Goal: Transaction & Acquisition: Obtain resource

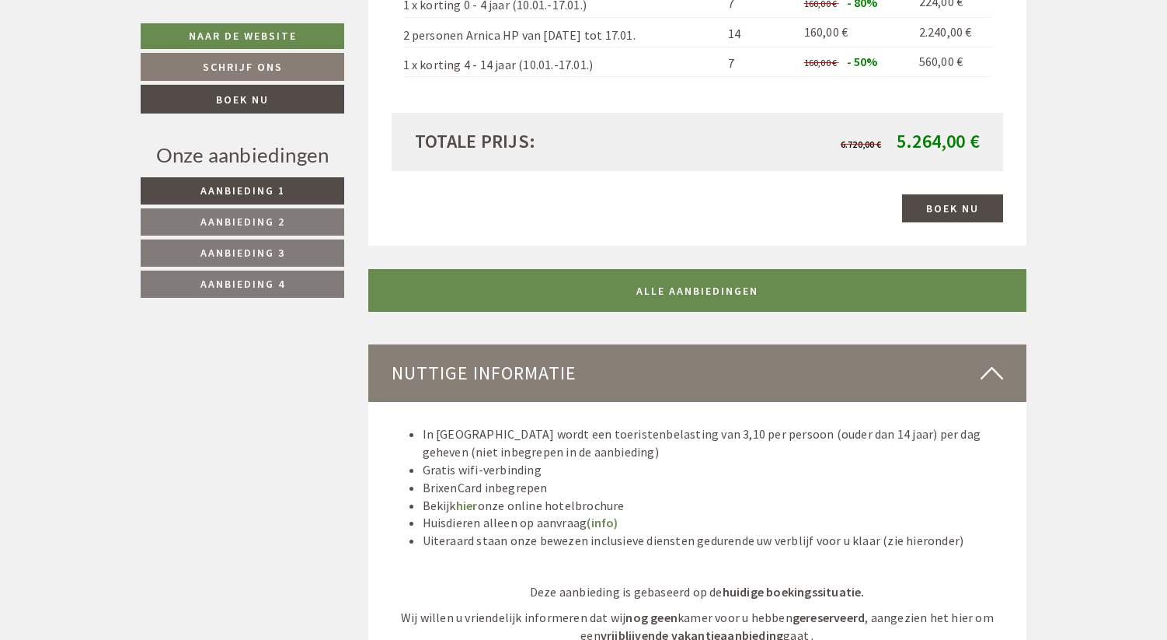
scroll to position [3866, 0]
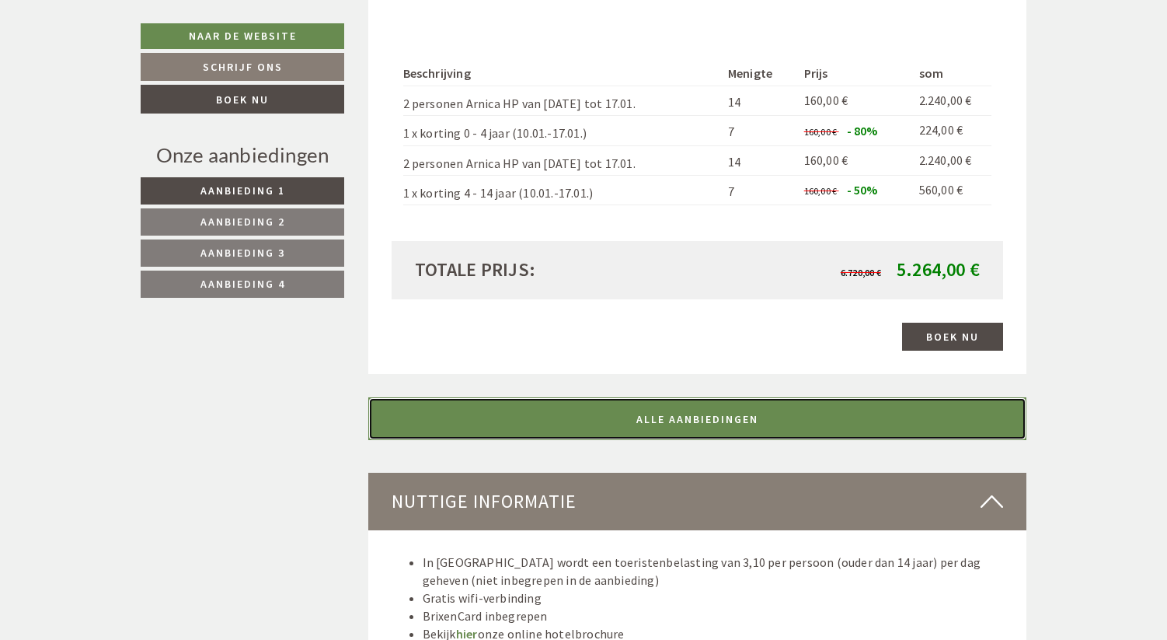
click at [735, 412] on font "ALLE AANBIEDINGEN" at bounding box center [697, 419] width 122 height 14
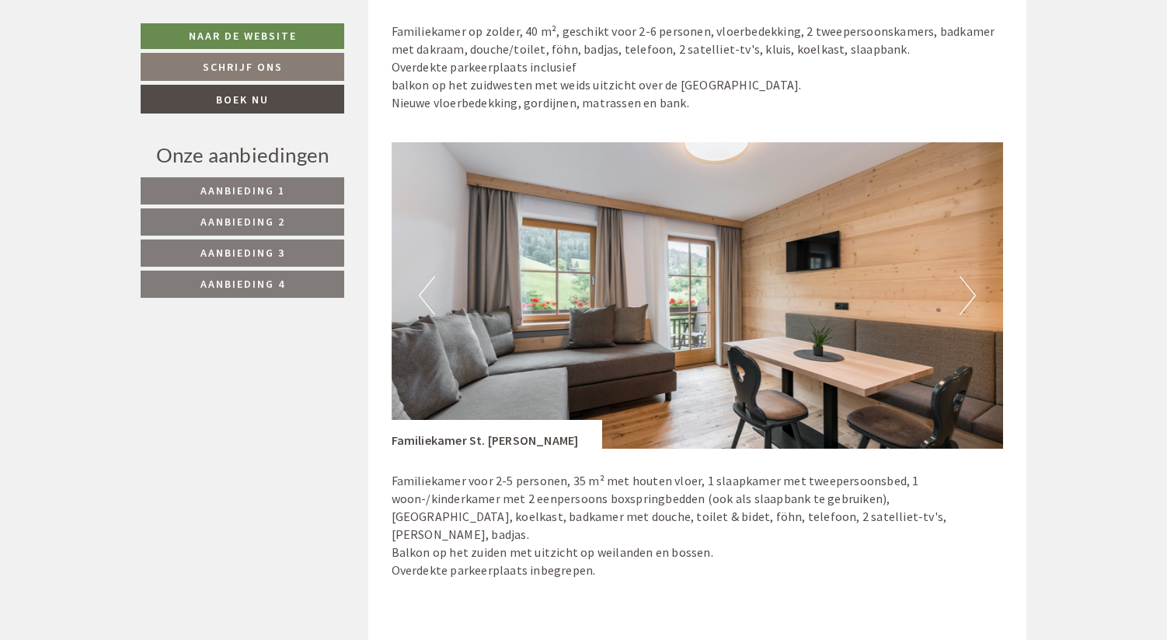
scroll to position [4588, 0]
click at [978, 255] on img at bounding box center [698, 296] width 612 height 306
click at [967, 277] on button "Volgende" at bounding box center [968, 296] width 16 height 39
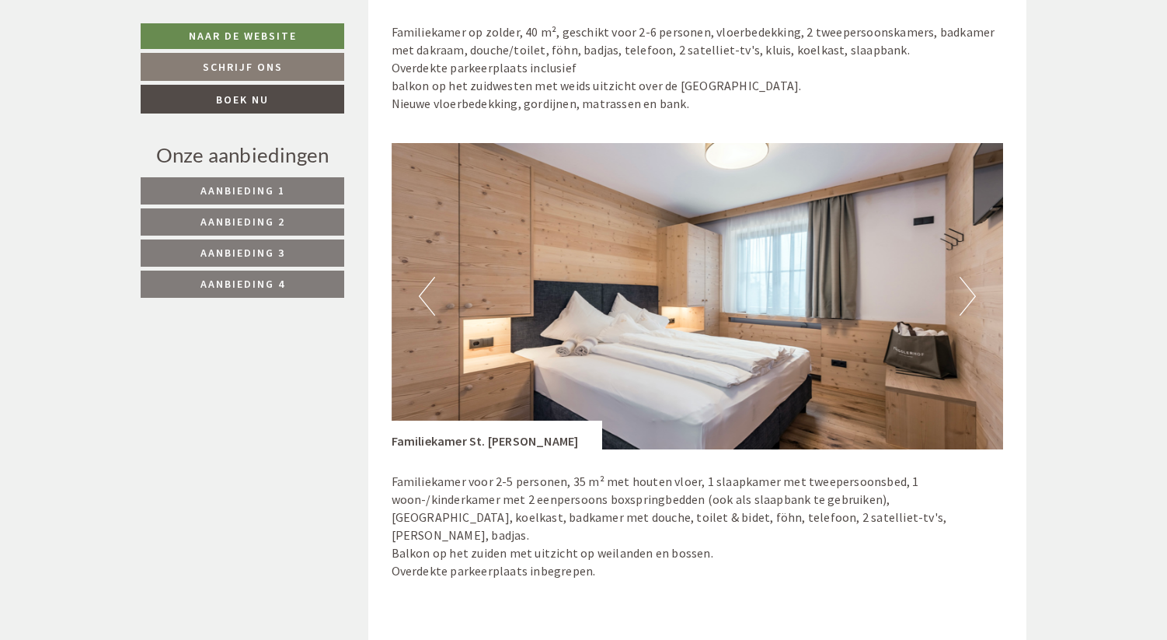
click at [967, 277] on button "Volgende" at bounding box center [968, 296] width 16 height 39
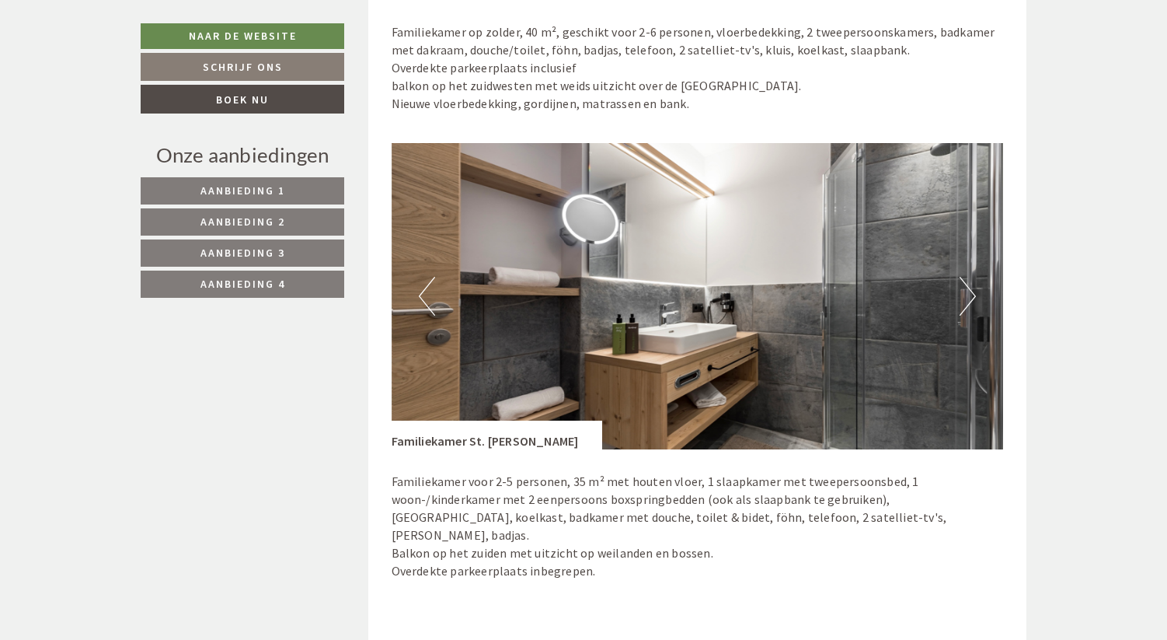
click at [967, 277] on button "Volgende" at bounding box center [968, 296] width 16 height 39
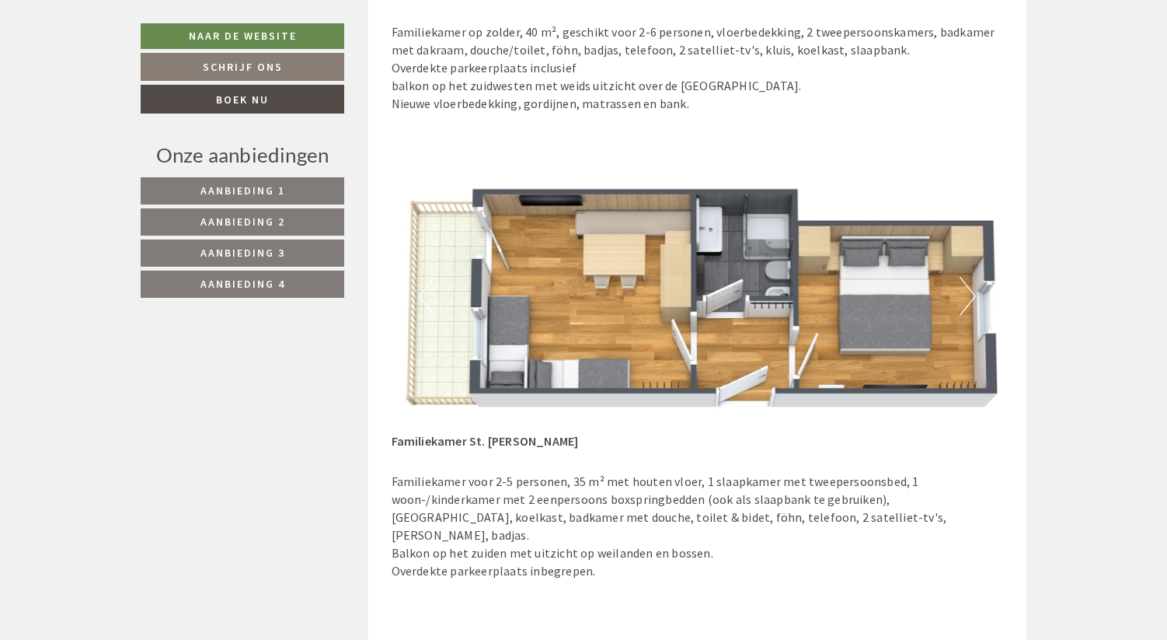
click at [967, 277] on button "Volgende" at bounding box center [968, 296] width 16 height 39
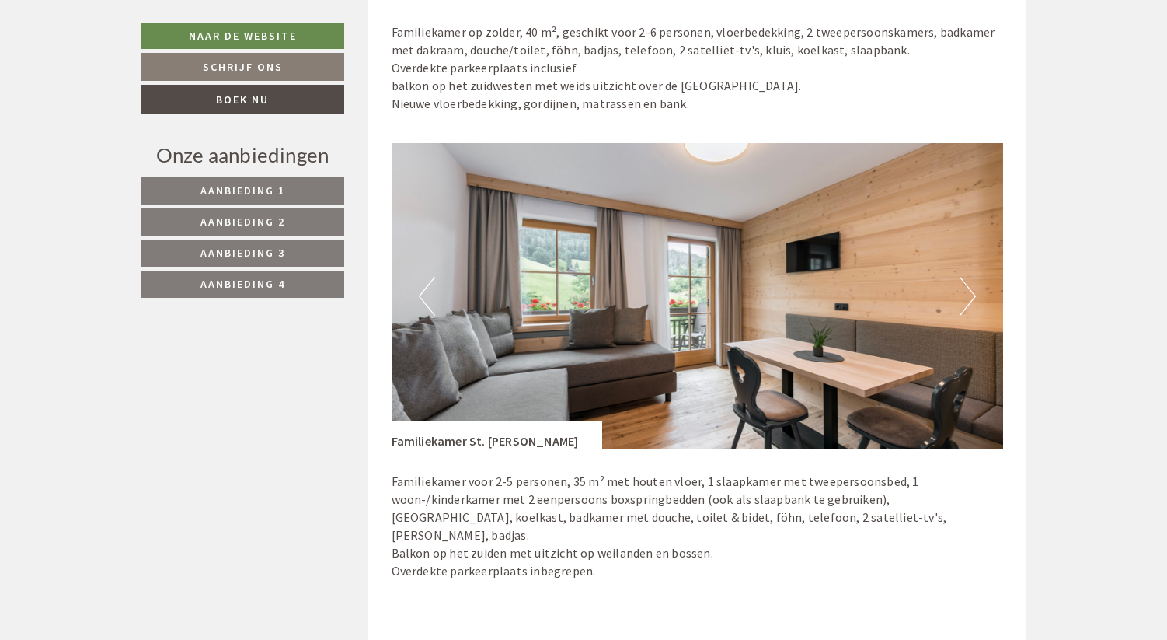
click at [967, 277] on button "Volgende" at bounding box center [968, 296] width 16 height 39
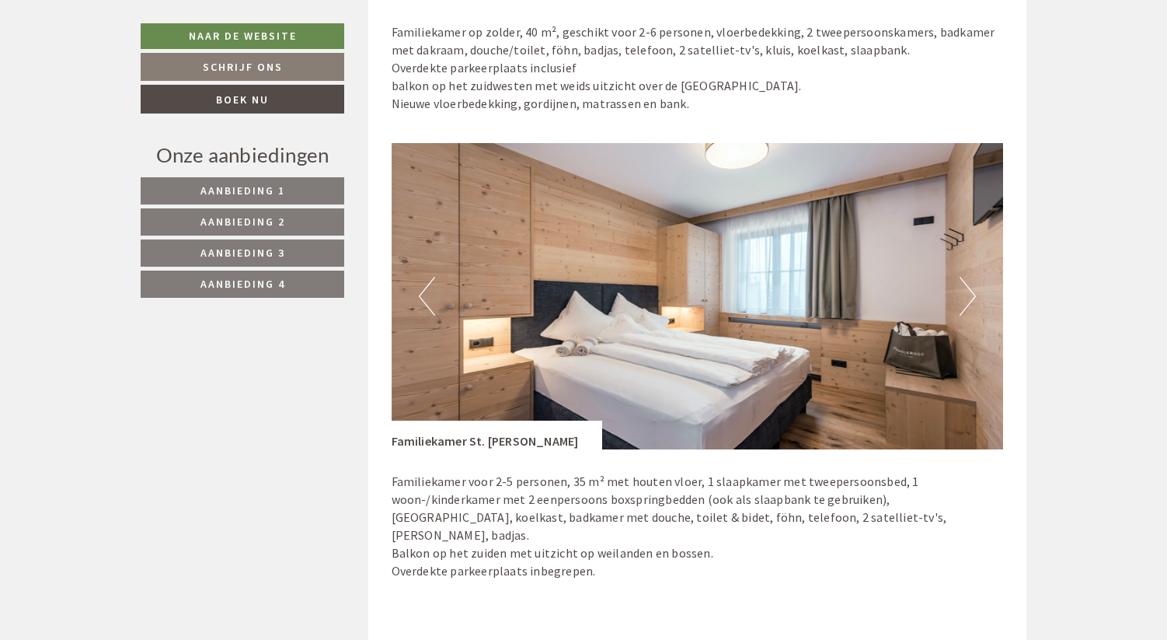
click at [967, 277] on button "Volgende" at bounding box center [968, 296] width 16 height 39
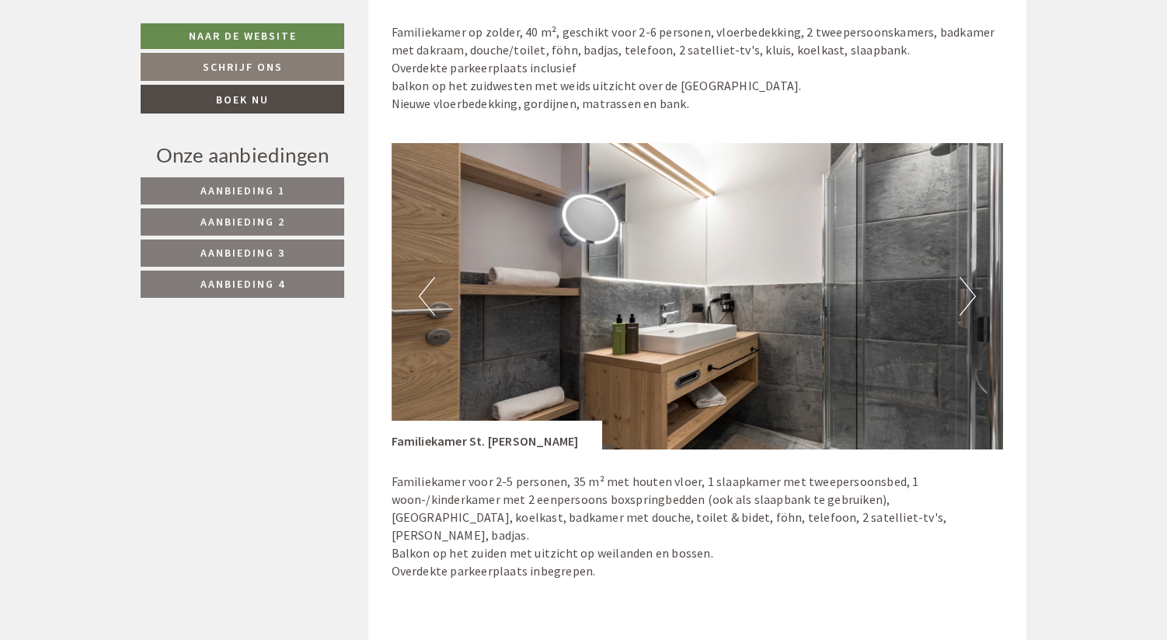
click at [967, 277] on button "Volgende" at bounding box center [968, 296] width 16 height 39
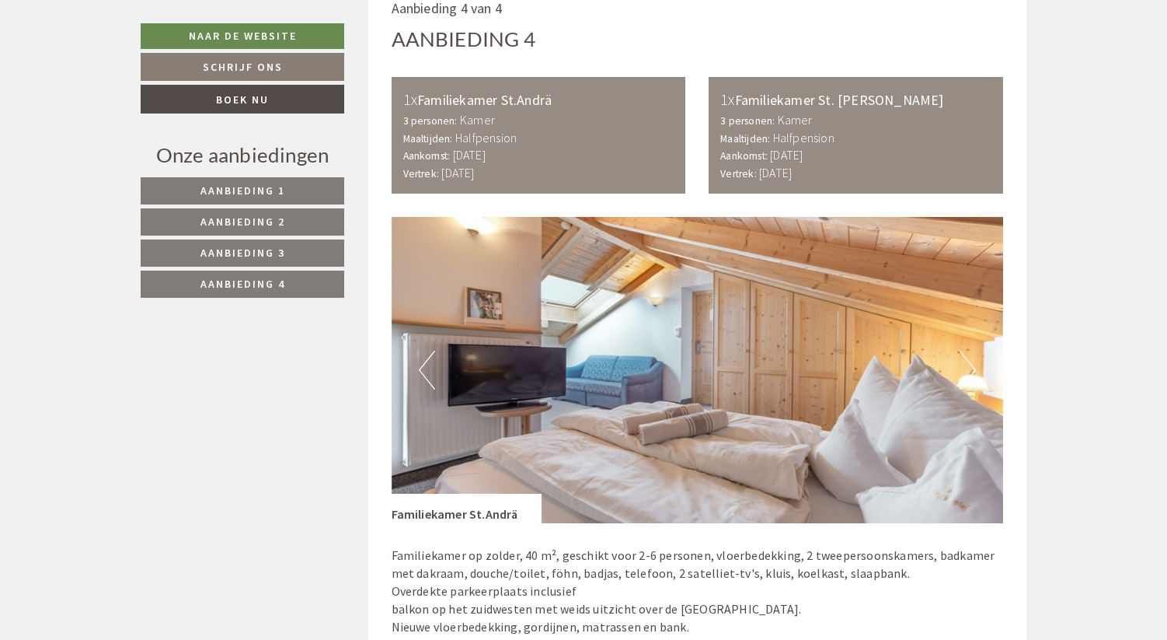
scroll to position [4066, 0]
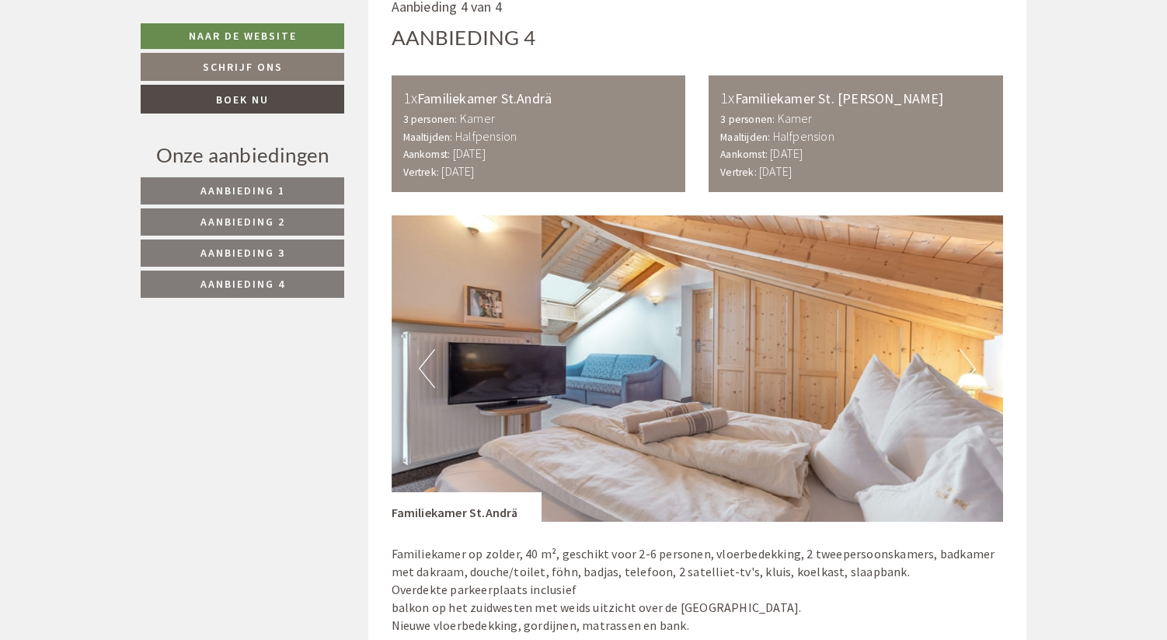
click at [970, 349] on button "Volgende" at bounding box center [968, 368] width 16 height 39
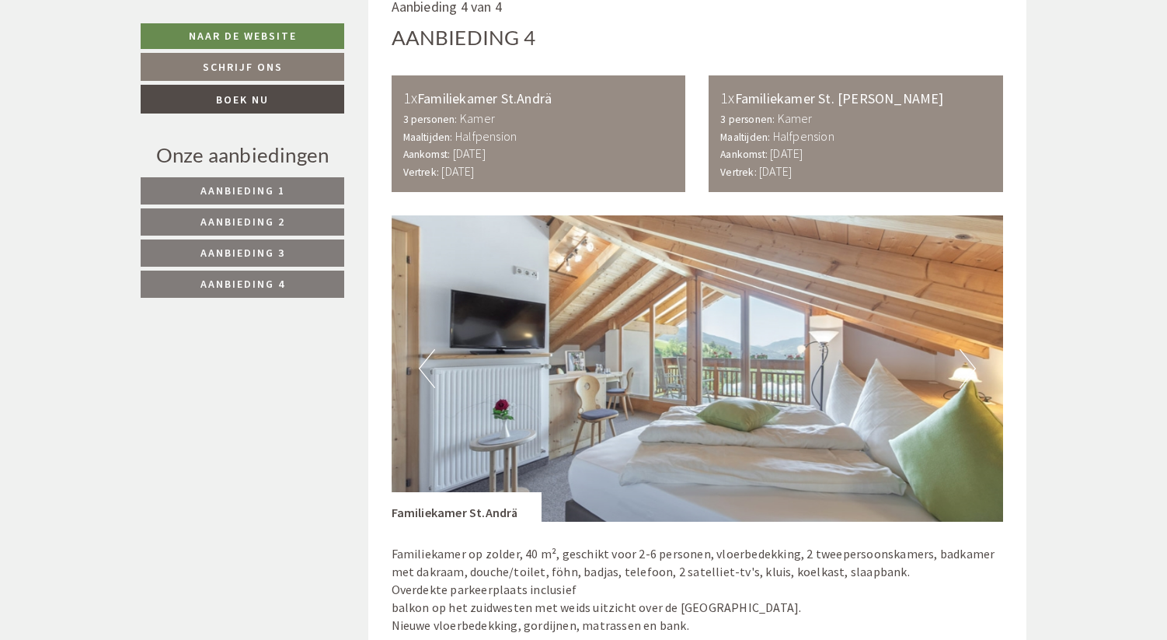
click at [970, 349] on button "Volgende" at bounding box center [968, 368] width 16 height 39
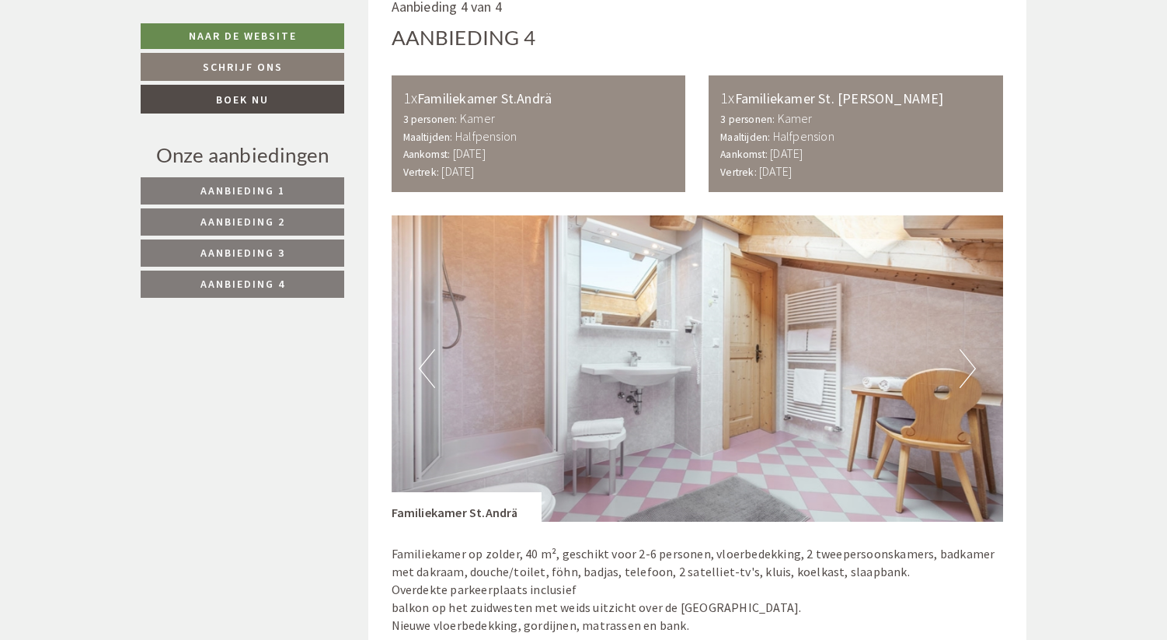
click at [970, 349] on button "Volgende" at bounding box center [968, 368] width 16 height 39
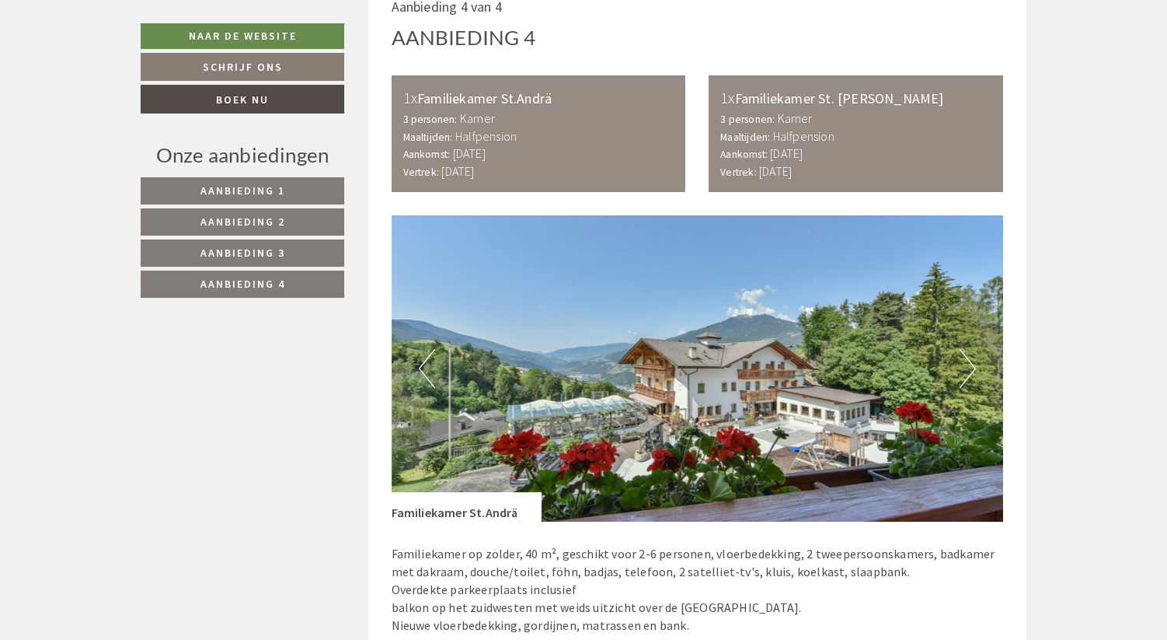
click at [970, 349] on button "Volgende" at bounding box center [968, 368] width 16 height 39
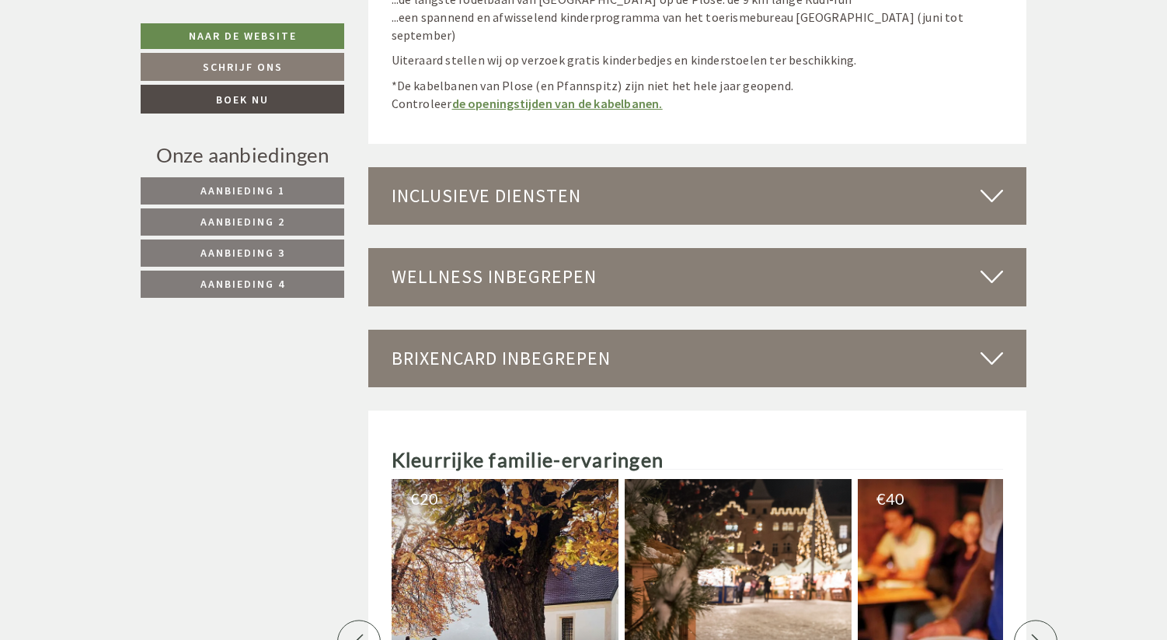
scroll to position [6856, 0]
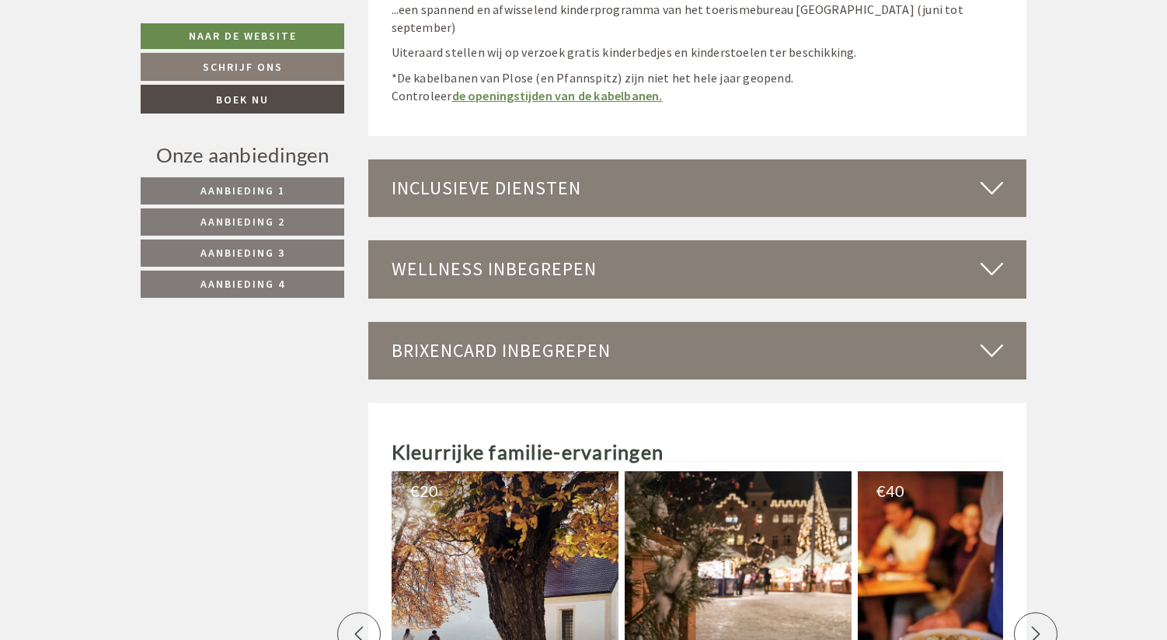
click at [992, 175] on icon at bounding box center [992, 188] width 23 height 26
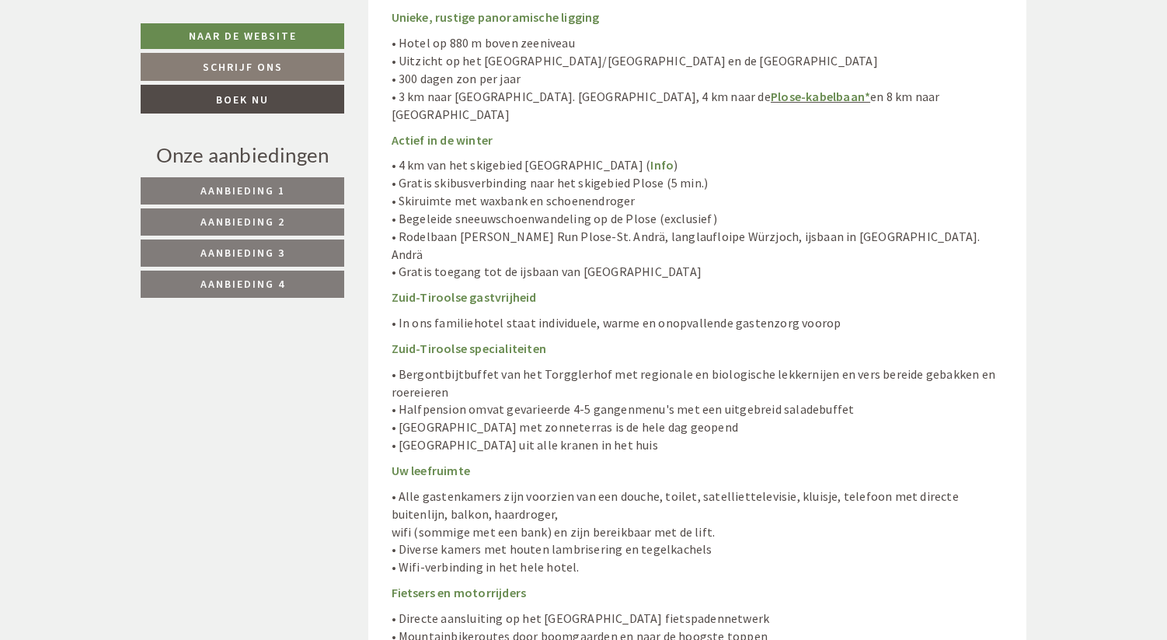
scroll to position [7442, 0]
